Goal: Check status: Check status

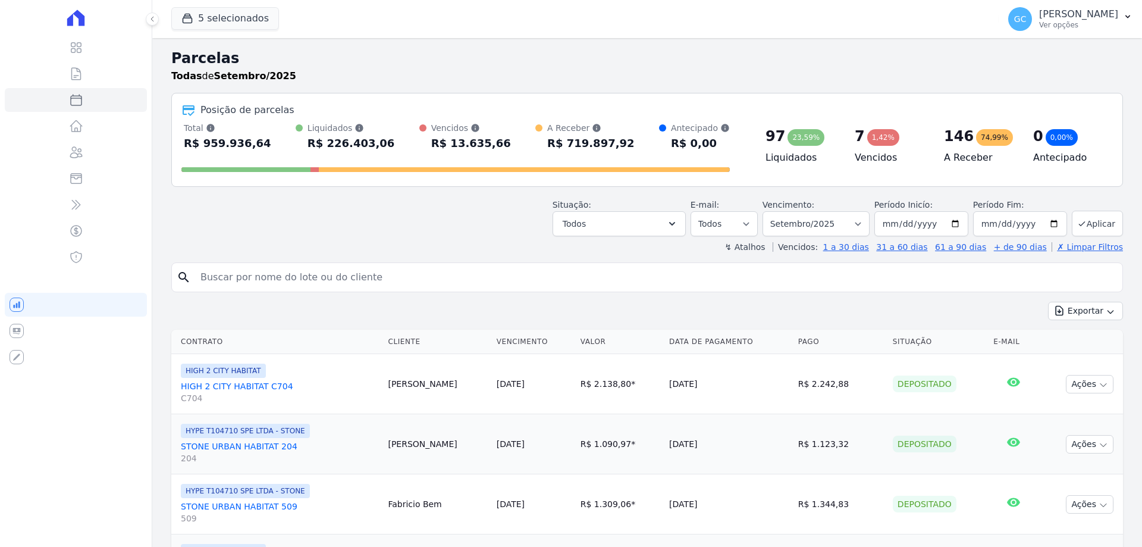
select select
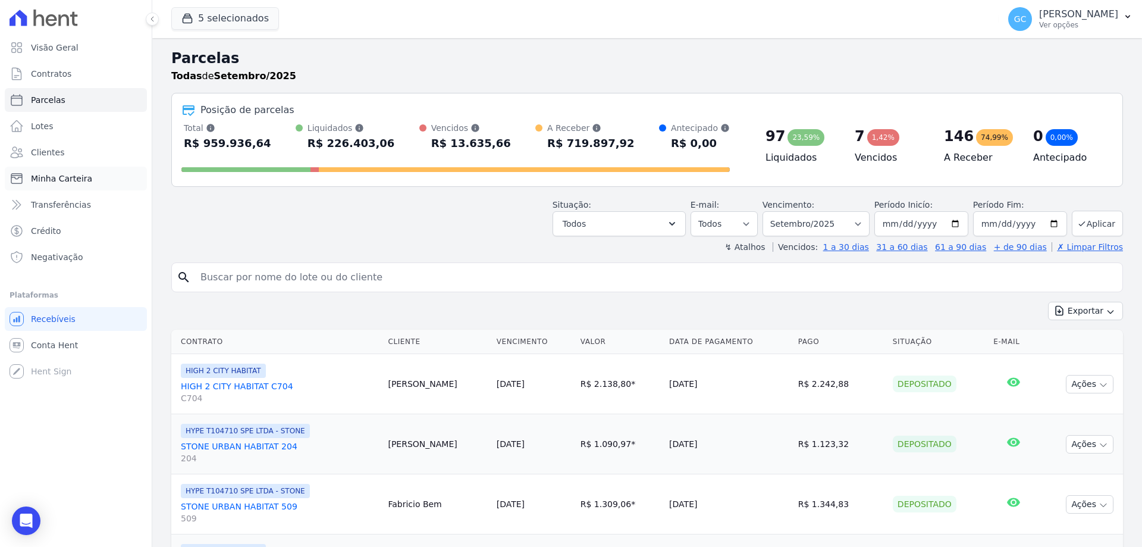
click at [70, 183] on span "Minha Carteira" at bounding box center [61, 178] width 61 height 12
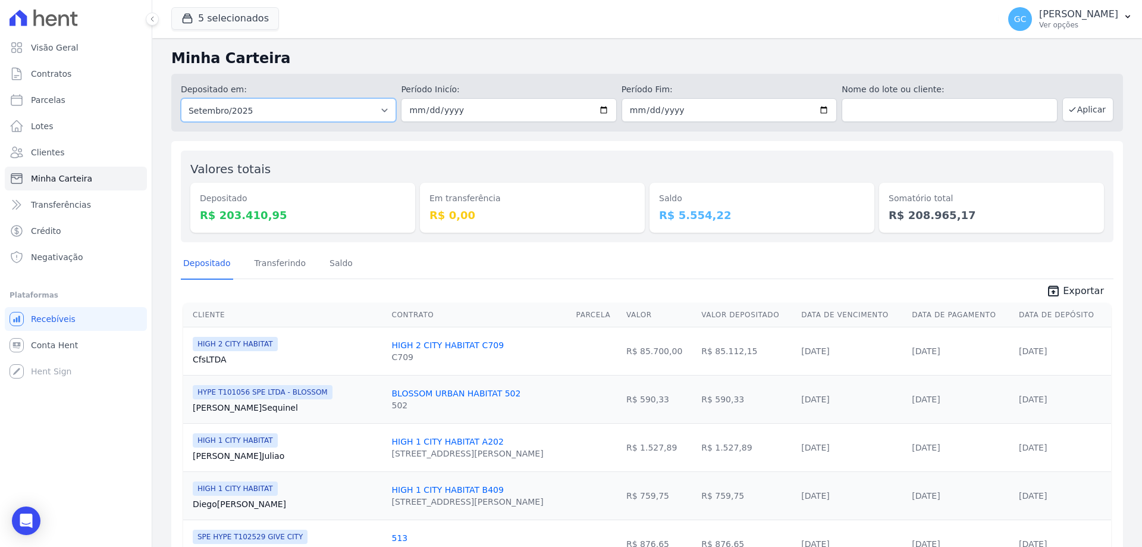
click at [360, 107] on select "Todos os meses Janeiro/2024 Fevereiro/2024 Março/2024 Abril/2024 Maio/2024 Junh…" at bounding box center [288, 110] width 215 height 24
select select "07/2025"
click at [181, 98] on select "Todos os meses Janeiro/2024 Fevereiro/2024 Março/2024 Abril/2024 Maio/2024 Junh…" at bounding box center [288, 110] width 215 height 24
click at [1075, 103] on button "Aplicar" at bounding box center [1087, 110] width 51 height 24
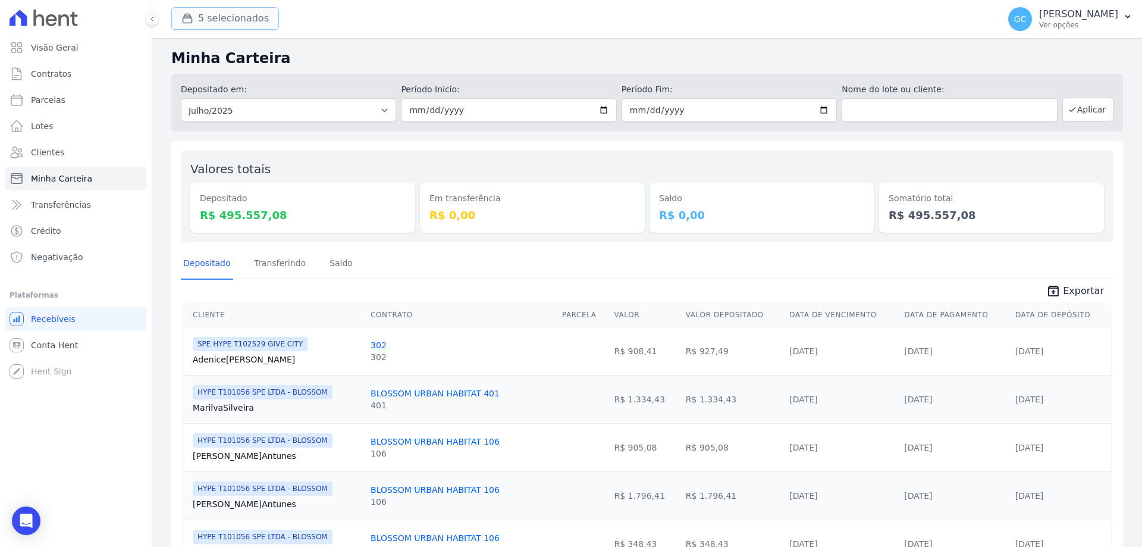
click at [215, 18] on button "5 selecionados" at bounding box center [225, 18] width 108 height 23
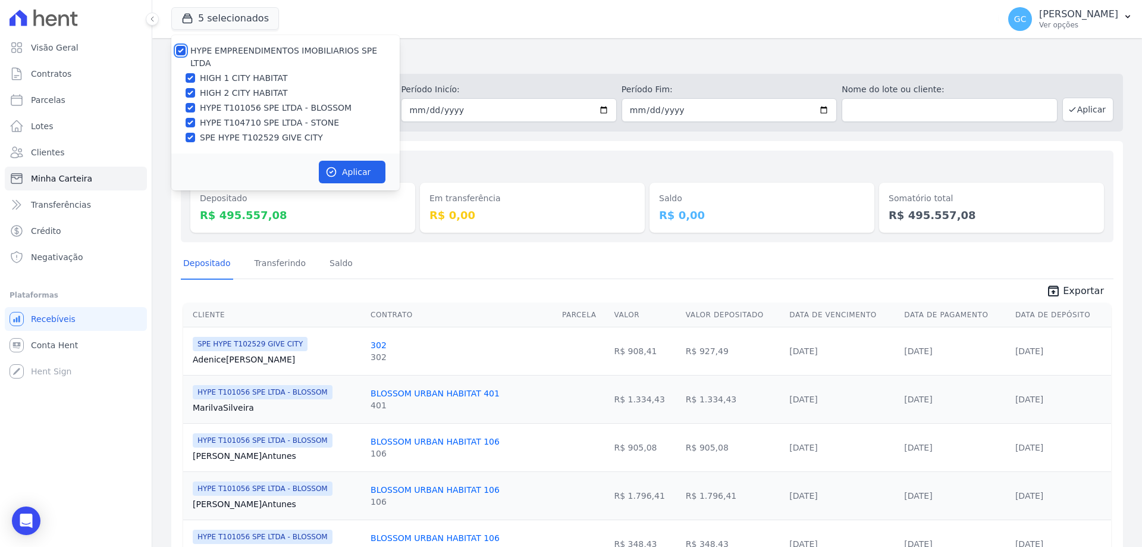
click at [182, 52] on input "HYPE EMPREENDIMENTOS IMOBILIARIOS SPE LTDA" at bounding box center [181, 51] width 10 height 10
checkbox input "false"
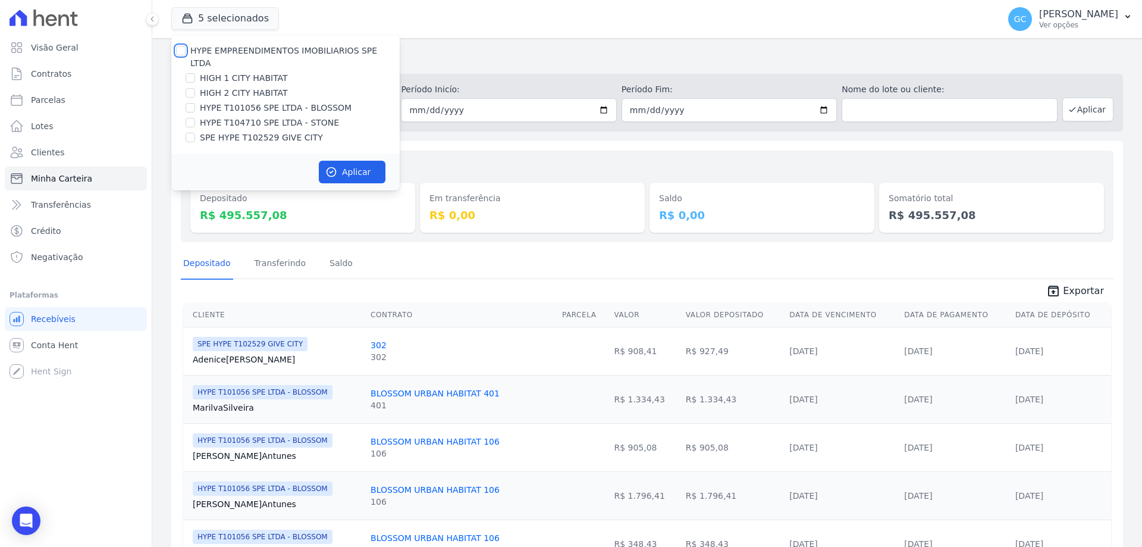
checkbox input "false"
click at [193, 88] on input "HIGH 2 CITY HABITAT" at bounding box center [191, 93] width 10 height 10
checkbox input "true"
click at [327, 168] on icon "button" at bounding box center [331, 172] width 9 height 9
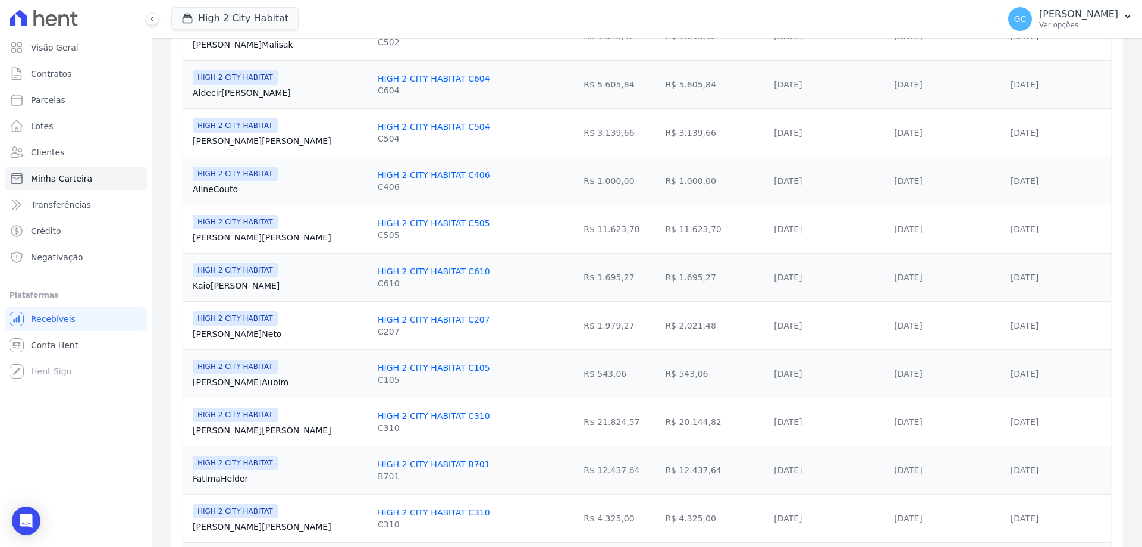
scroll to position [654, 0]
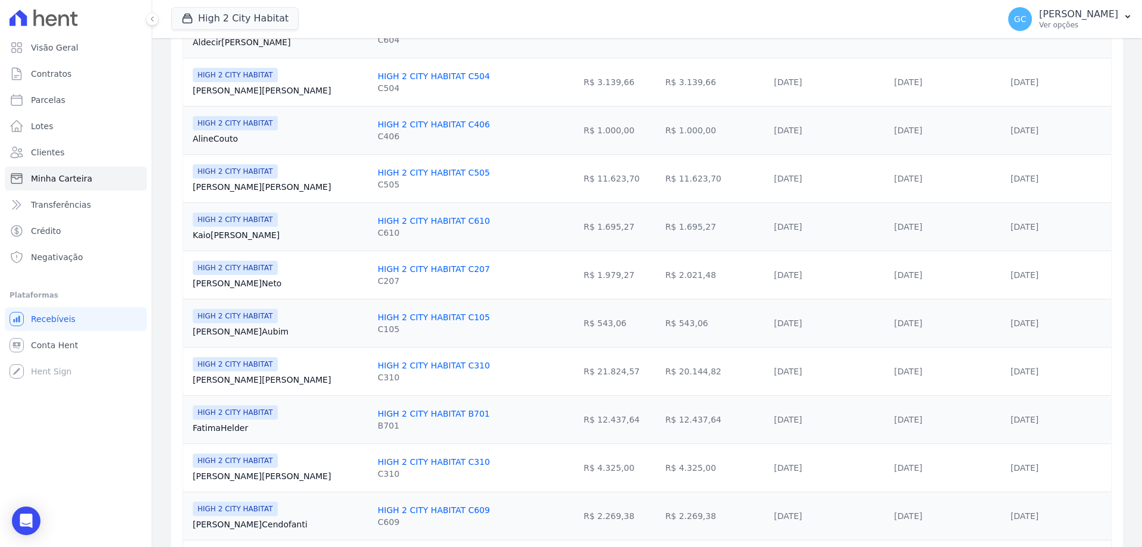
click at [231, 384] on link "[PERSON_NAME][GEOGRAPHIC_DATA]" at bounding box center [280, 380] width 175 height 12
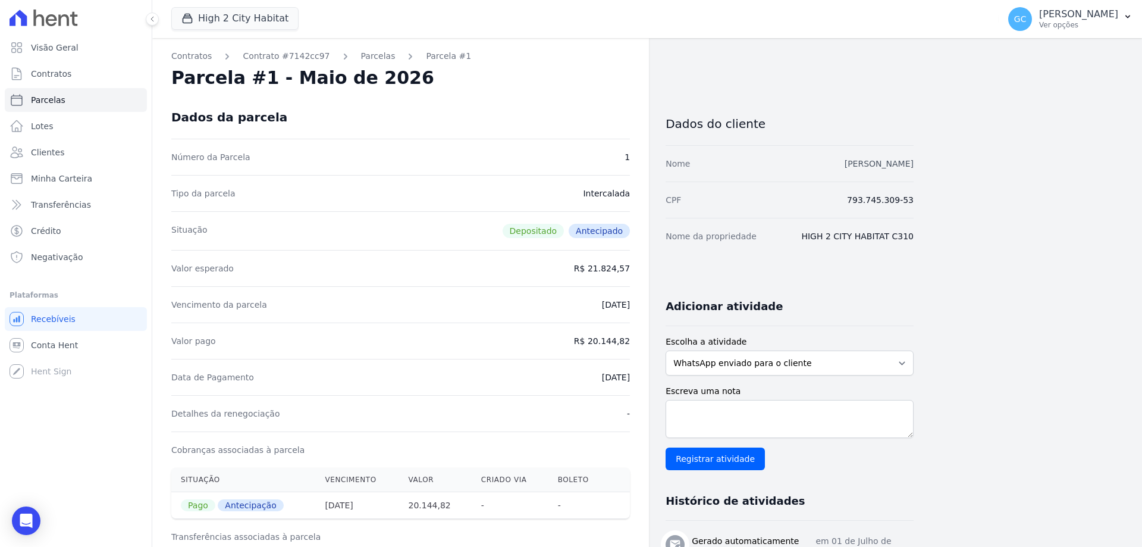
click at [893, 161] on link "[PERSON_NAME]" at bounding box center [879, 164] width 69 height 10
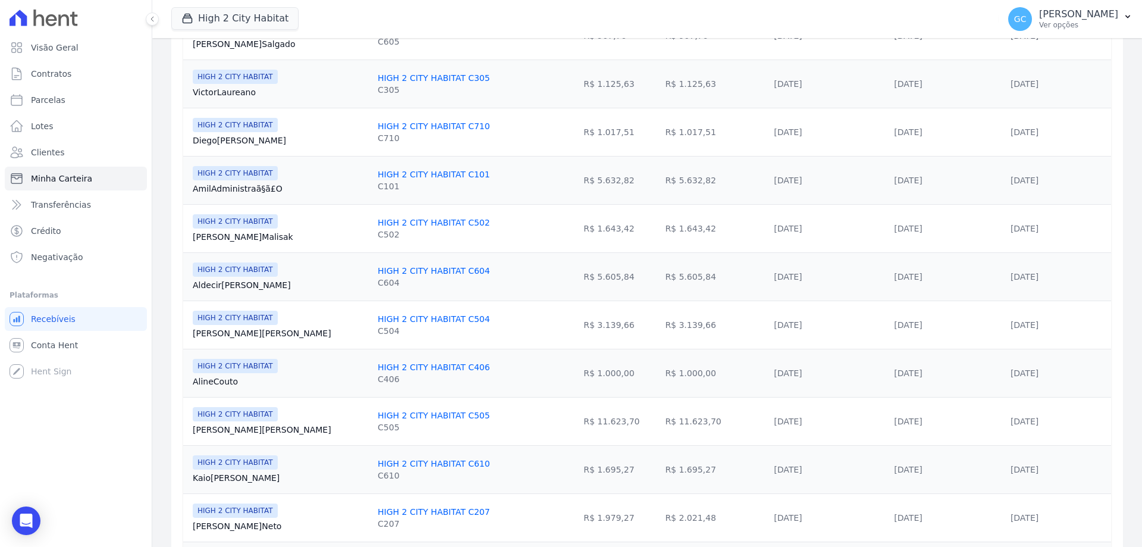
scroll to position [416, 0]
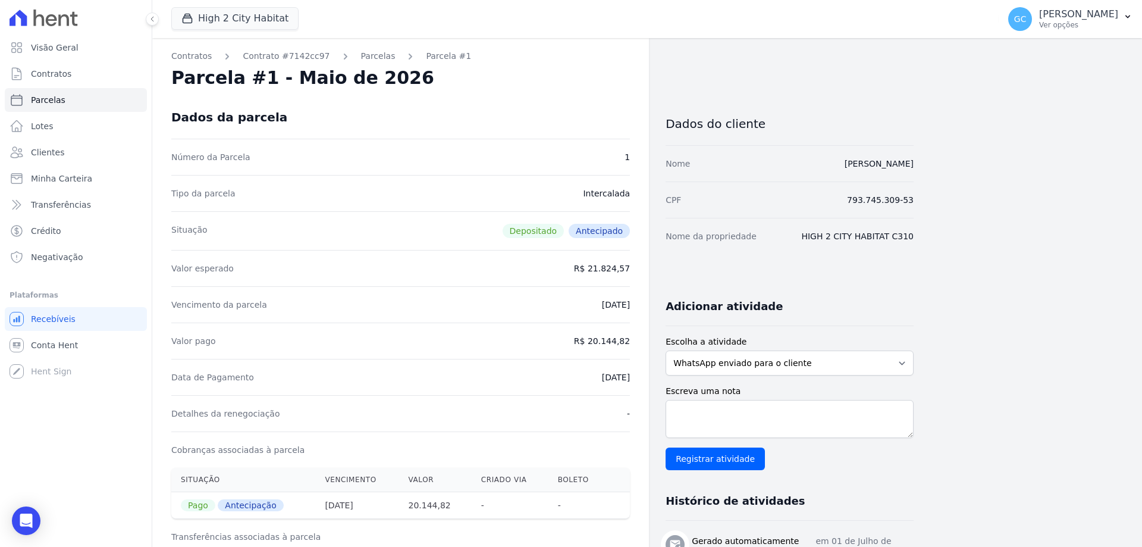
click at [739, 55] on div "Contratos Contrato #7142cc97 [GEOGRAPHIC_DATA] Parcela #1 Parcela #1 - Maio de …" at bounding box center [532, 510] width 761 height 944
